Goal: Task Accomplishment & Management: Manage account settings

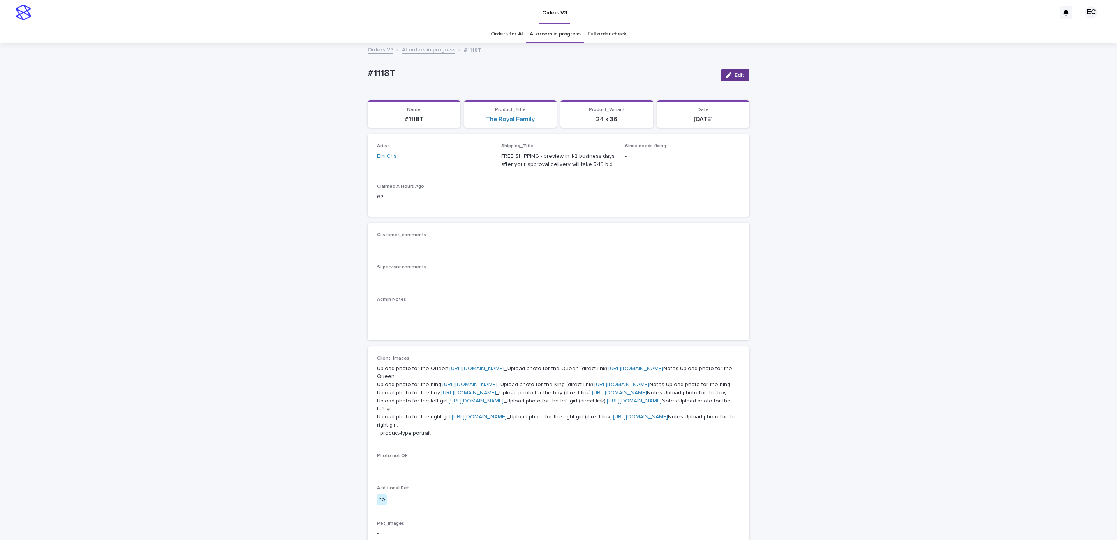
click at [734, 78] on button "Edit" at bounding box center [735, 75] width 28 height 12
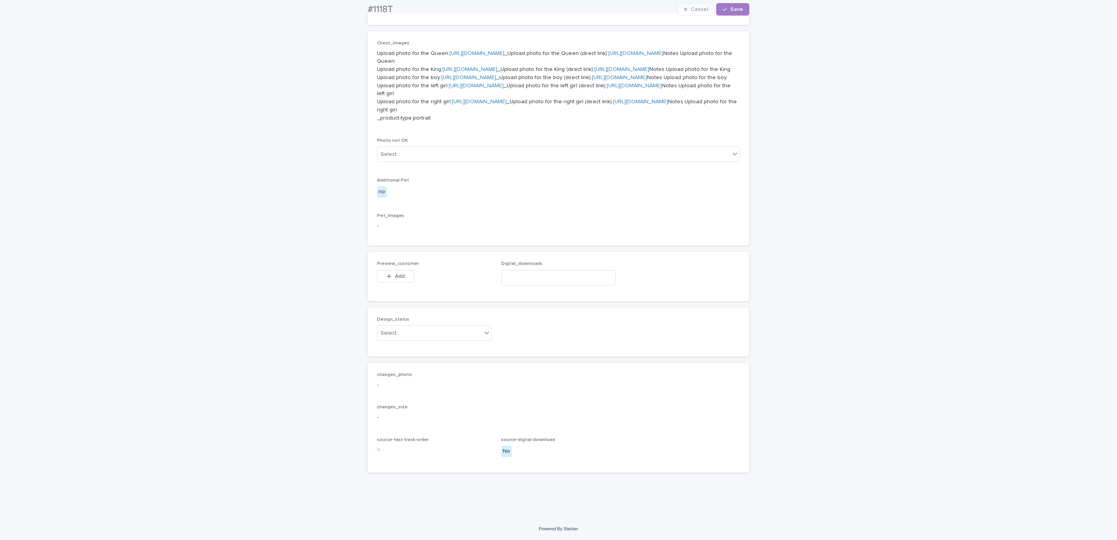
scroll to position [494, 0]
click at [401, 276] on button "Add" at bounding box center [395, 276] width 37 height 12
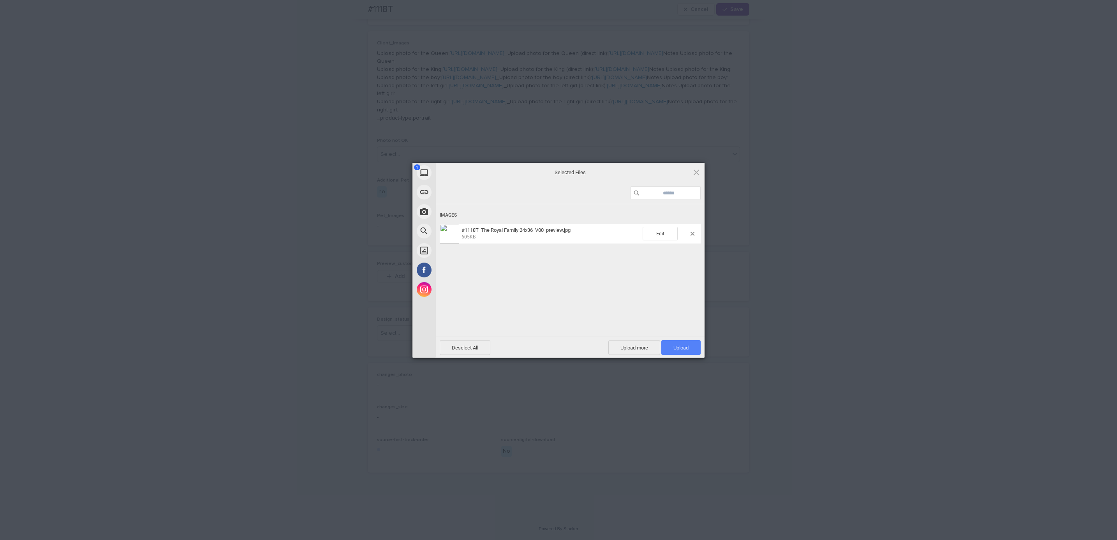
click at [690, 347] on span "Upload 1" at bounding box center [680, 347] width 39 height 15
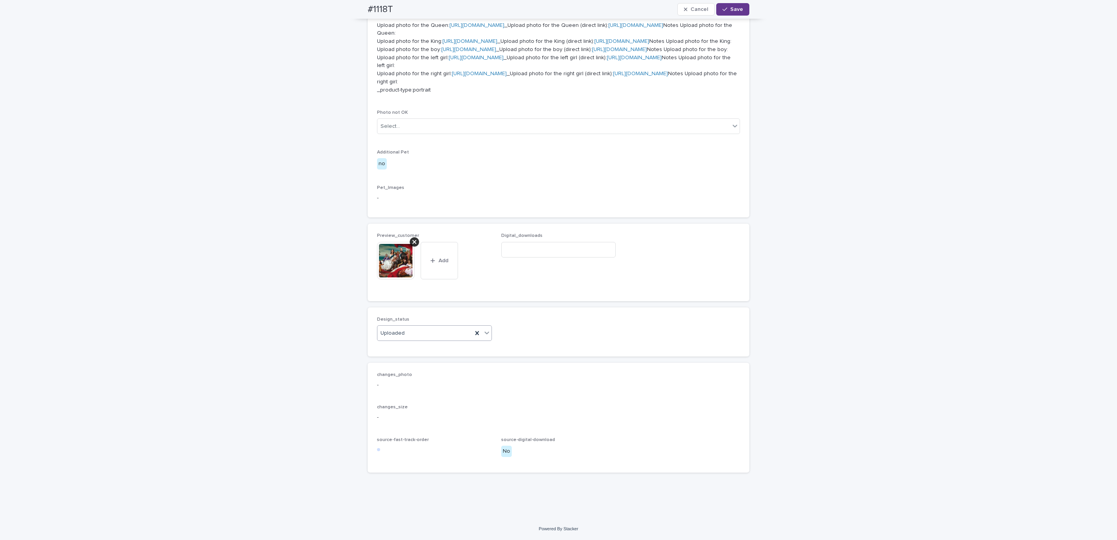
click at [730, 12] on span "Save" at bounding box center [736, 9] width 13 height 5
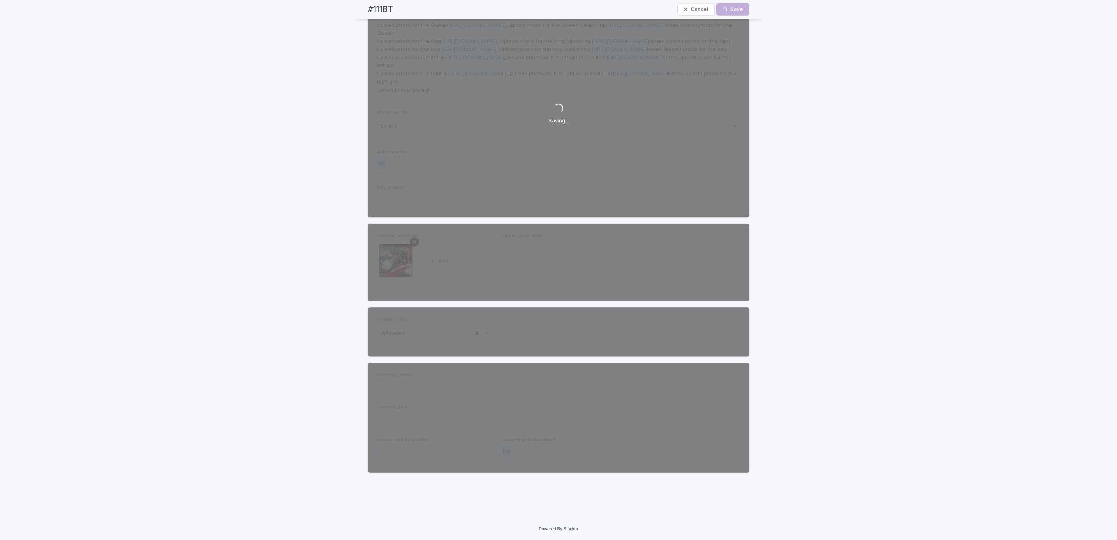
click at [355, 8] on div "#1118T Cancel Loading... Save" at bounding box center [558, 9] width 419 height 19
click at [397, 12] on div "#1118T Cancel Loading... Save" at bounding box center [559, 9] width 382 height 19
copy h2 "#1118T"
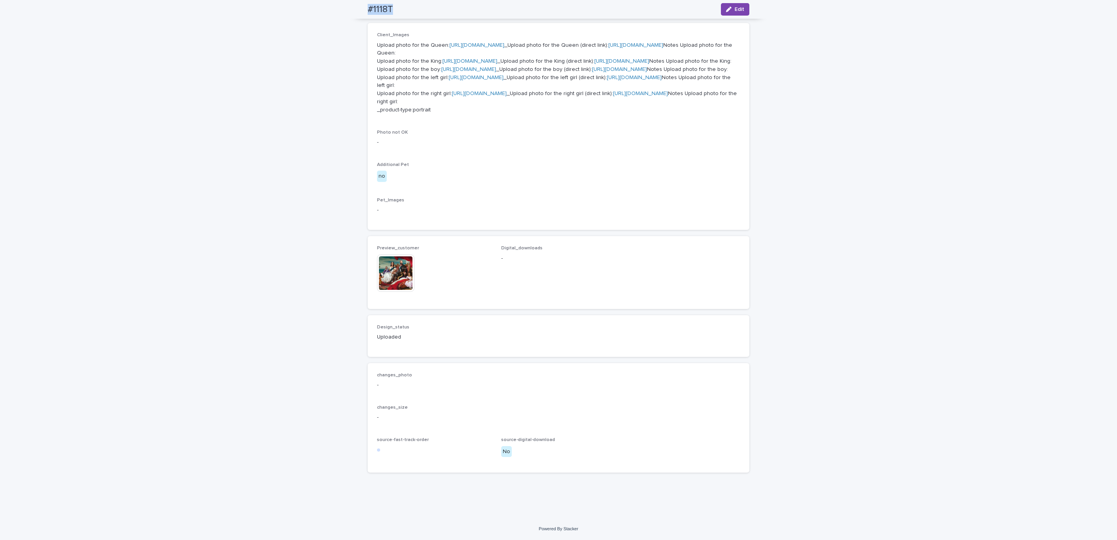
scroll to position [498, 0]
click at [102, 74] on div "Loading... Saving… Loading... Saving… #1118T Edit #1118T Edit Sorry, there was …" at bounding box center [558, 119] width 1117 height 797
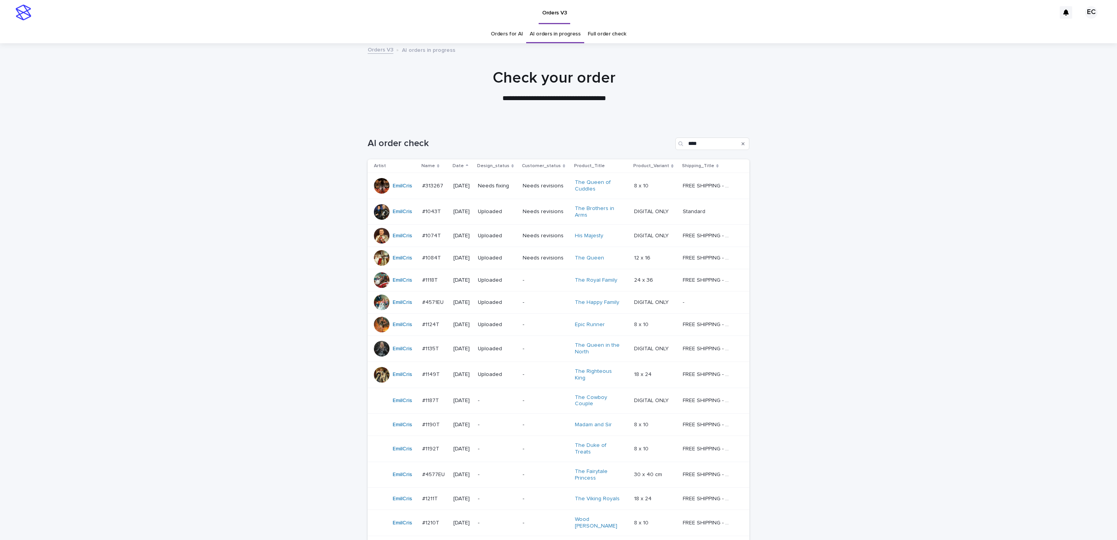
click at [850, 235] on div "Loading... Saving… Loading... Saving… AI order check **** Artist Name Date Desi…" at bounding box center [558, 386] width 1117 height 529
click at [493, 187] on p "Needs fixing" at bounding box center [497, 186] width 39 height 7
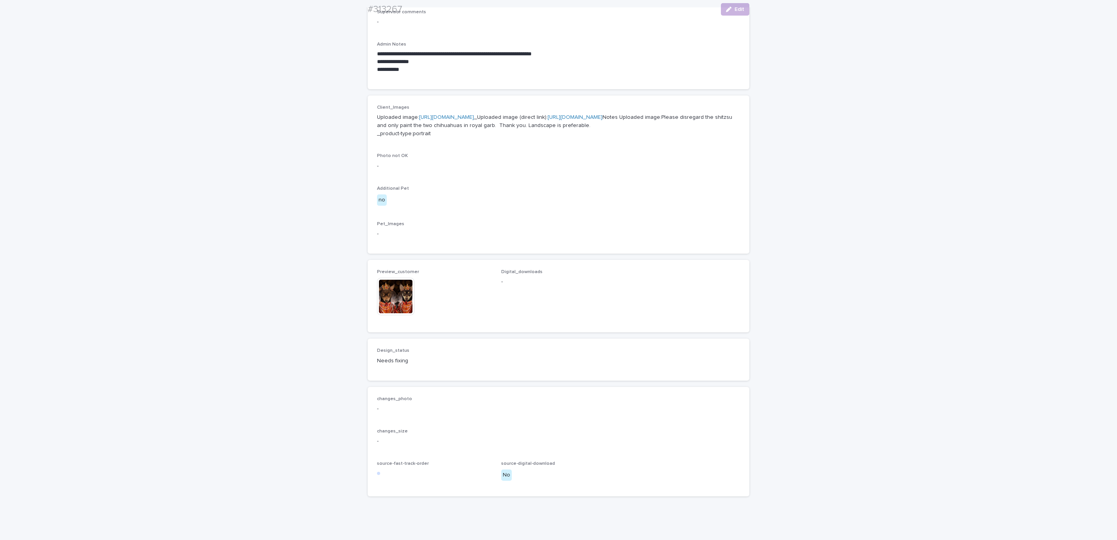
scroll to position [311, 0]
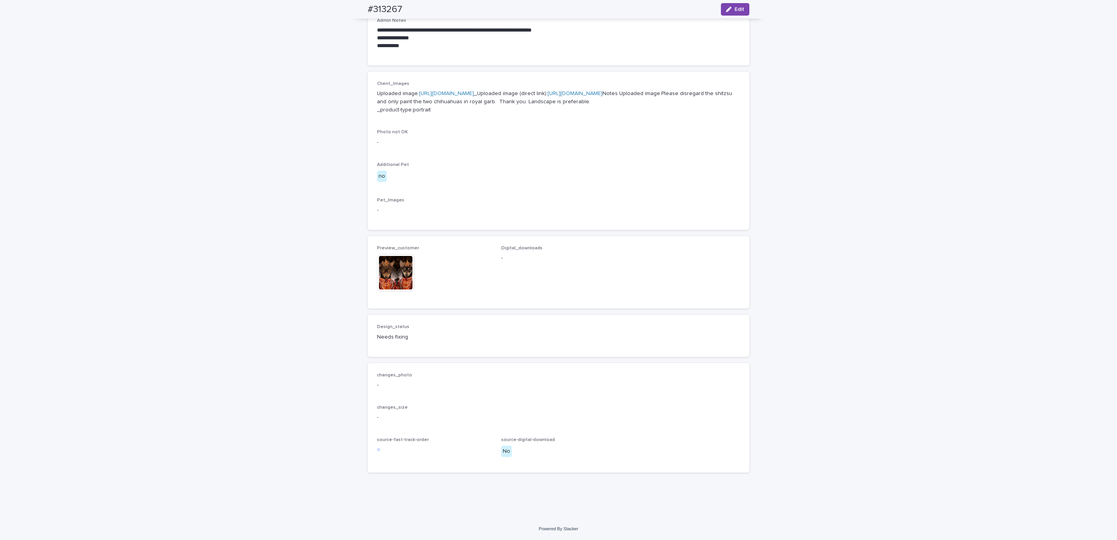
click at [386, 280] on img at bounding box center [395, 272] width 37 height 37
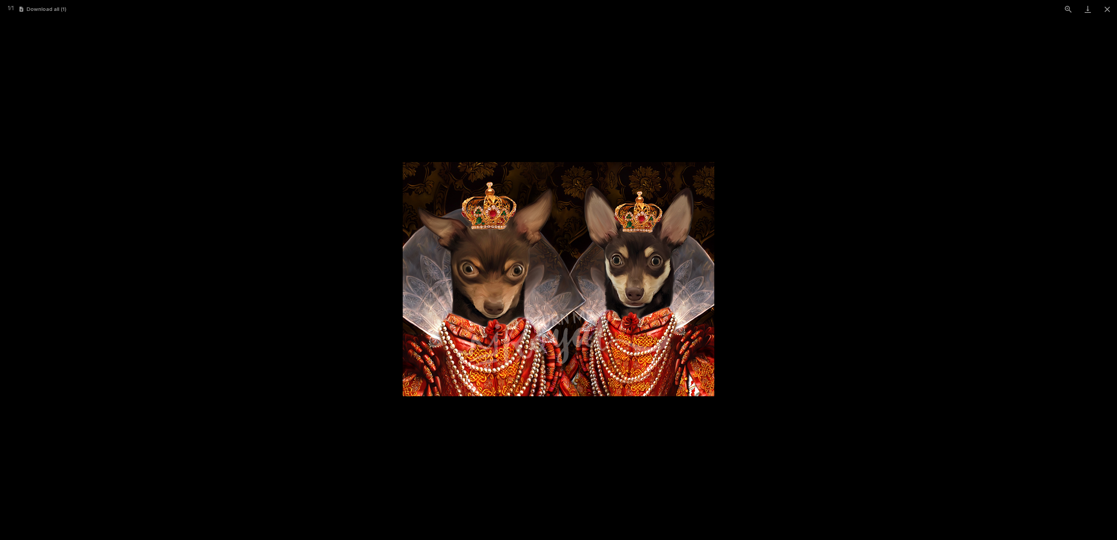
click at [840, 234] on picture at bounding box center [558, 279] width 1117 height 522
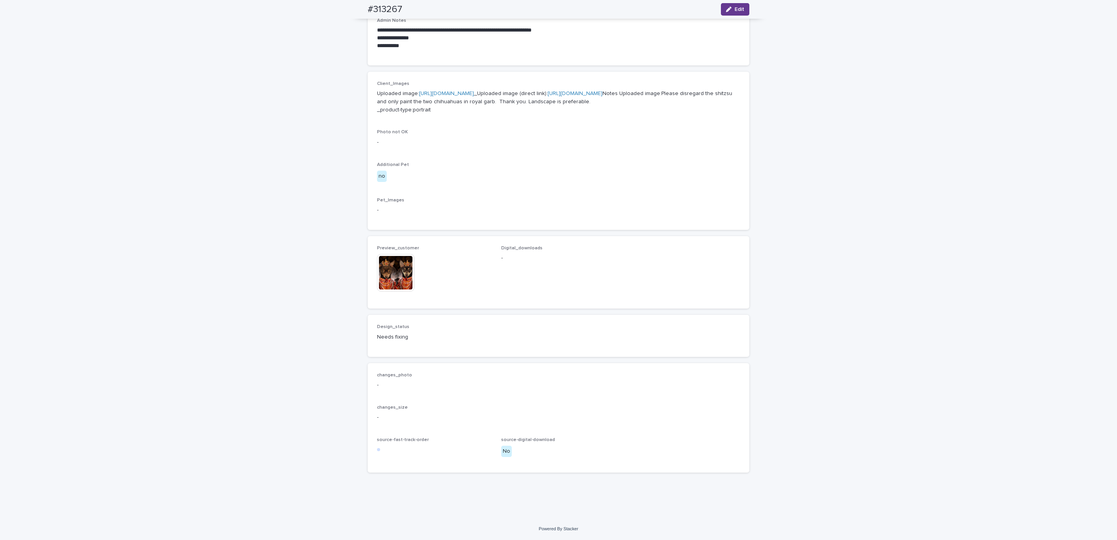
click at [738, 12] on button "Edit" at bounding box center [735, 9] width 28 height 12
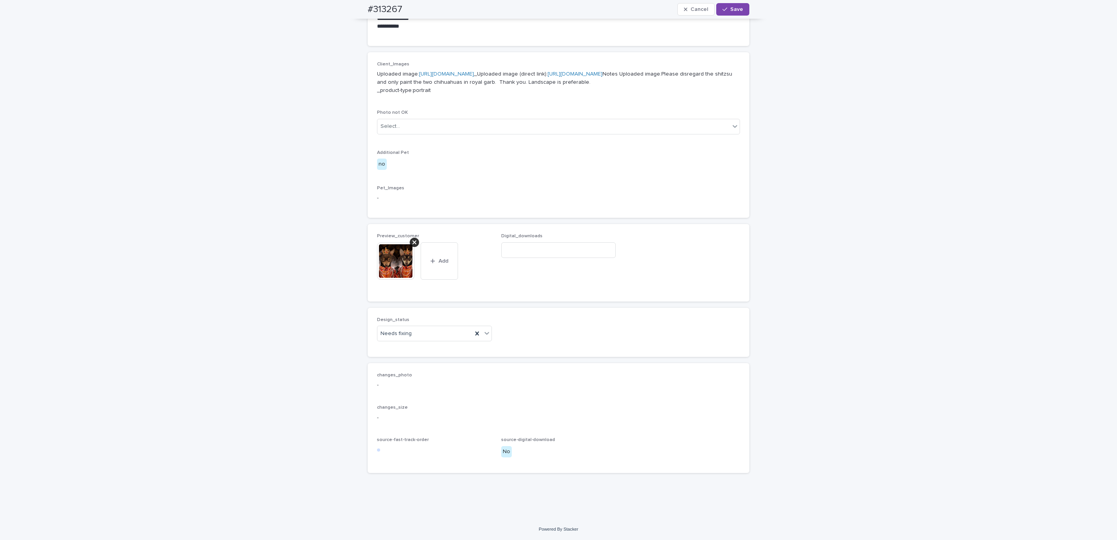
scroll to position [322, 0]
click at [429, 355] on div "Uploaded" at bounding box center [430, 358] width 114 height 14
click at [737, 13] on button "Save" at bounding box center [732, 9] width 33 height 12
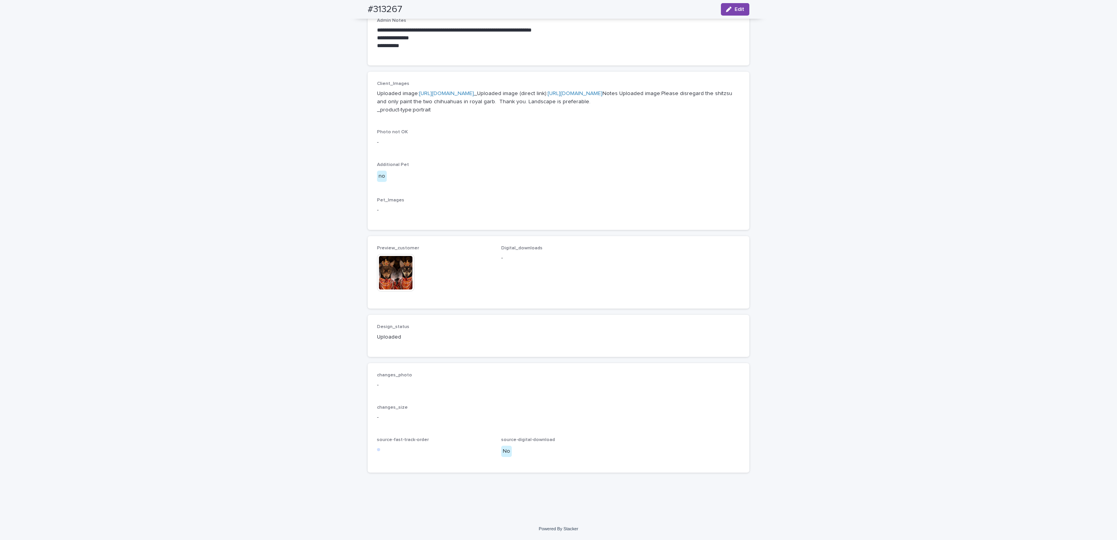
scroll to position [311, 0]
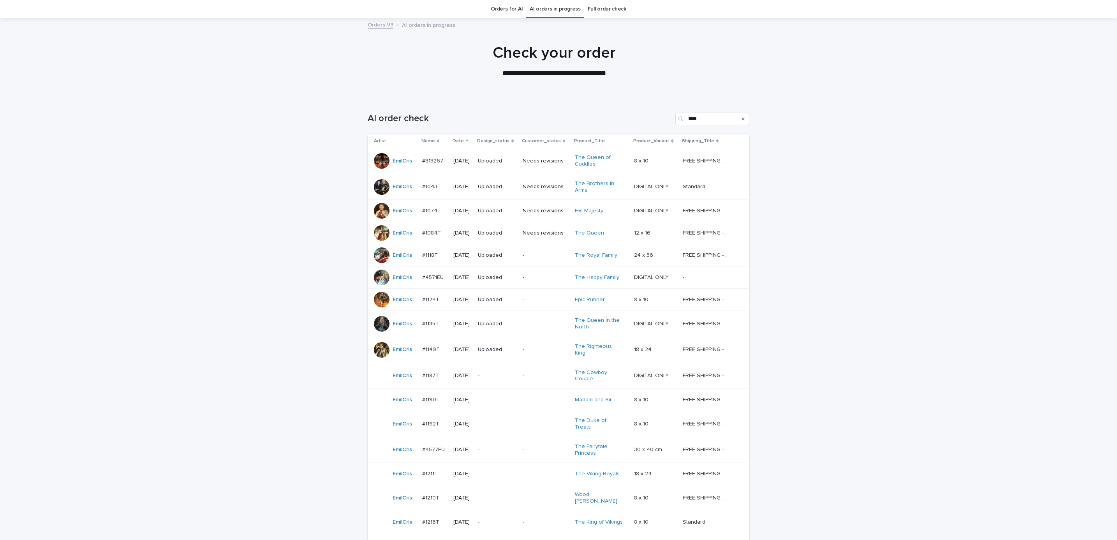
scroll to position [124, 0]
